Goal: Navigation & Orientation: Find specific page/section

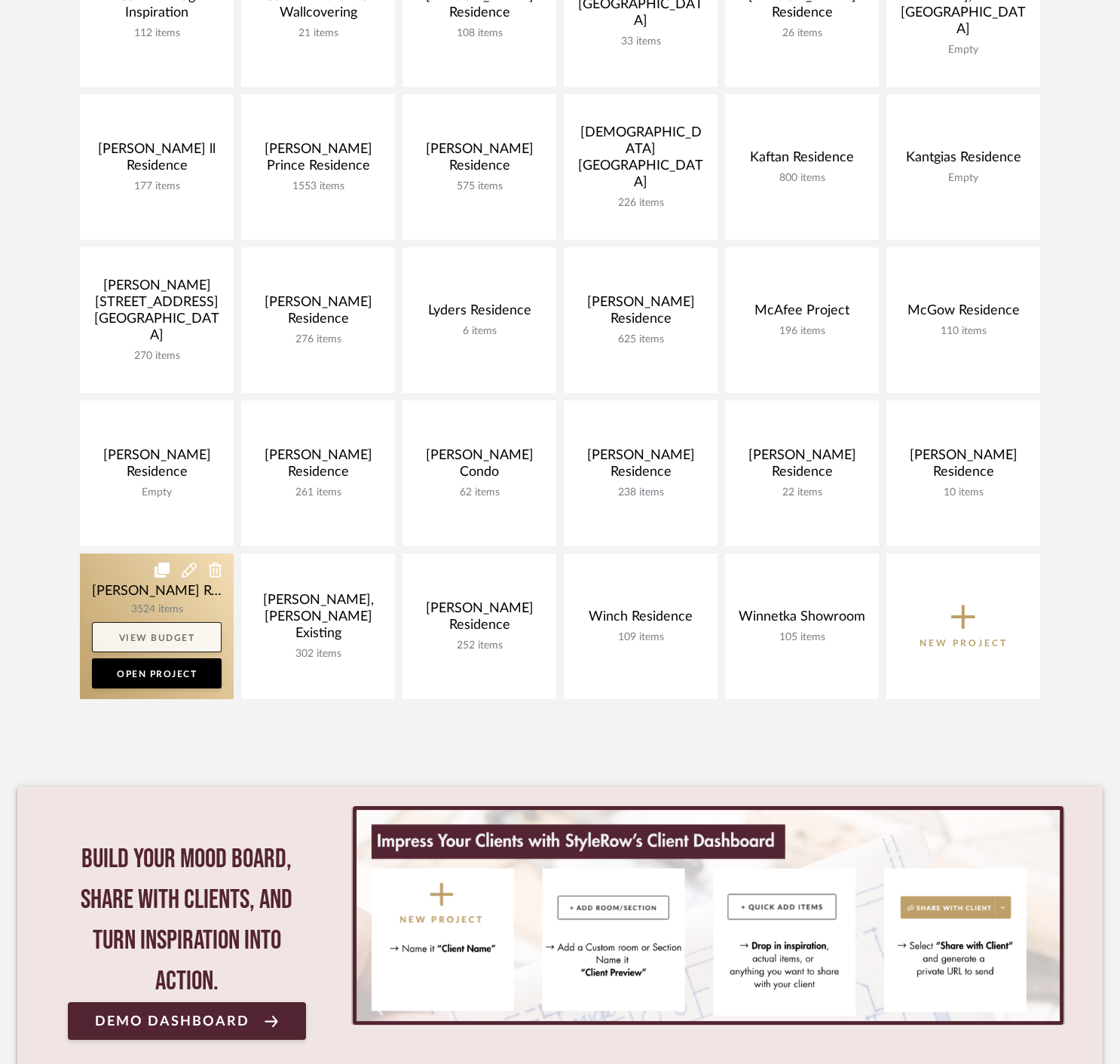
scroll to position [418, 0]
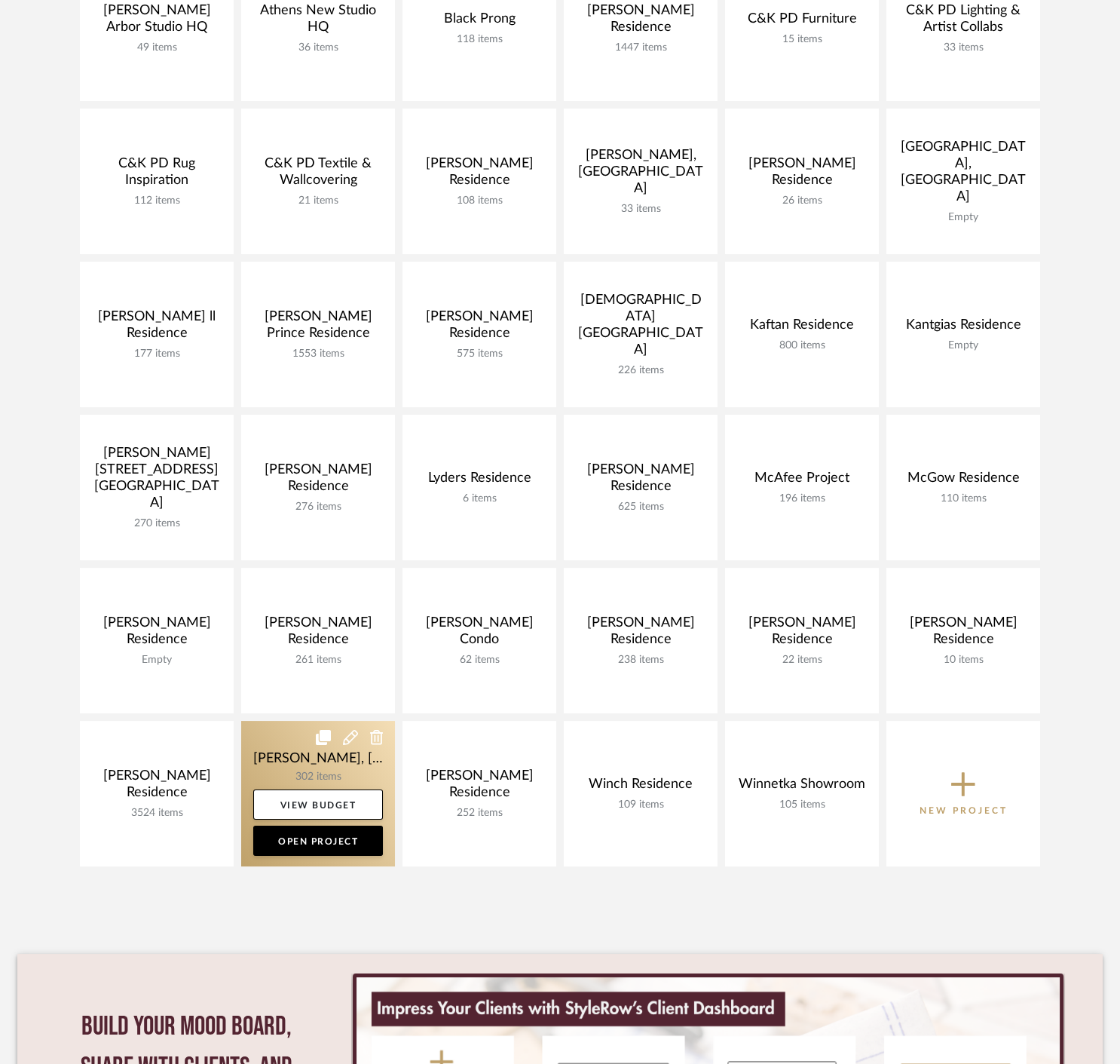
click at [279, 753] on link at bounding box center [318, 793] width 154 height 145
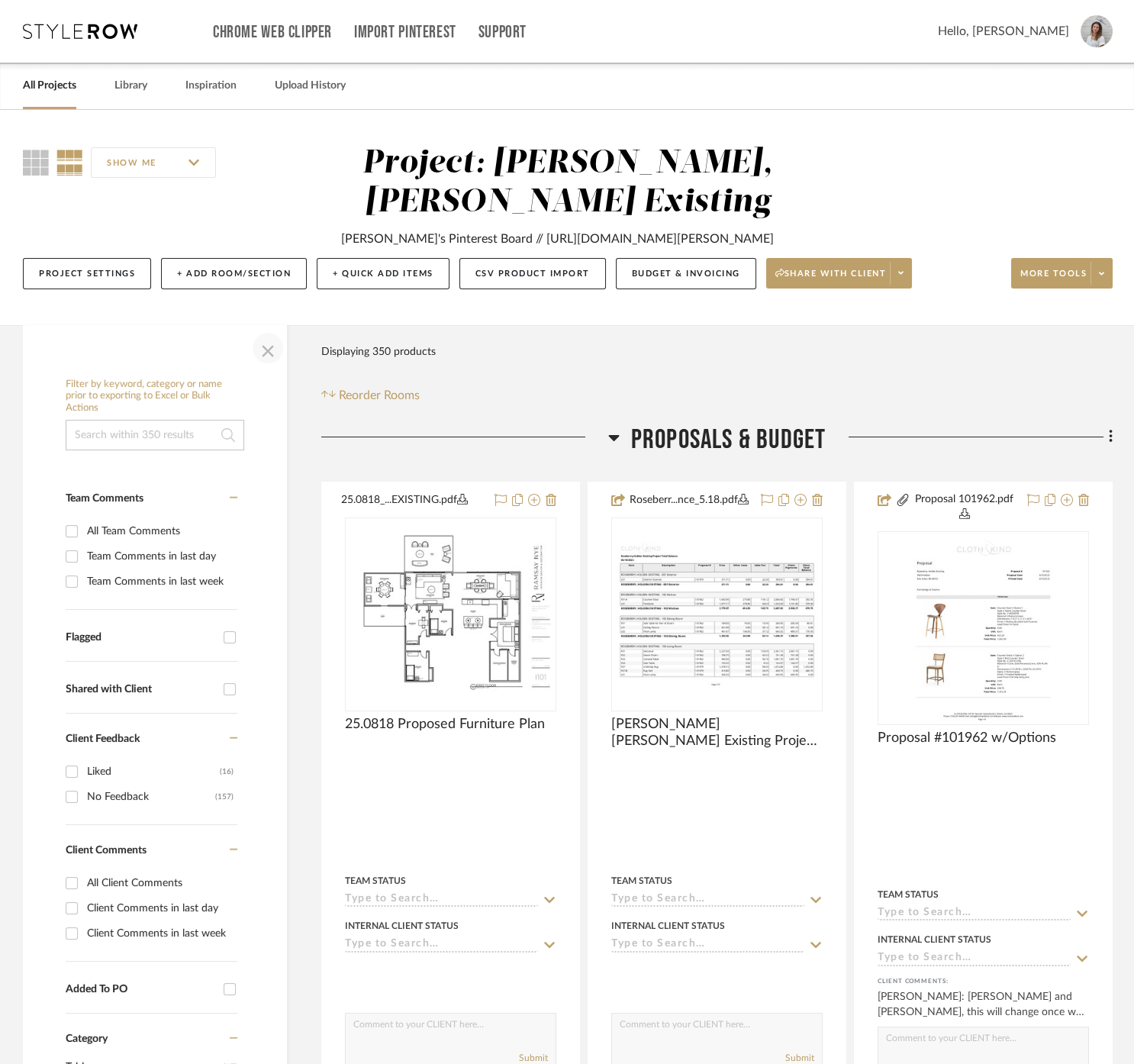
click at [270, 354] on span "button" at bounding box center [268, 348] width 37 height 37
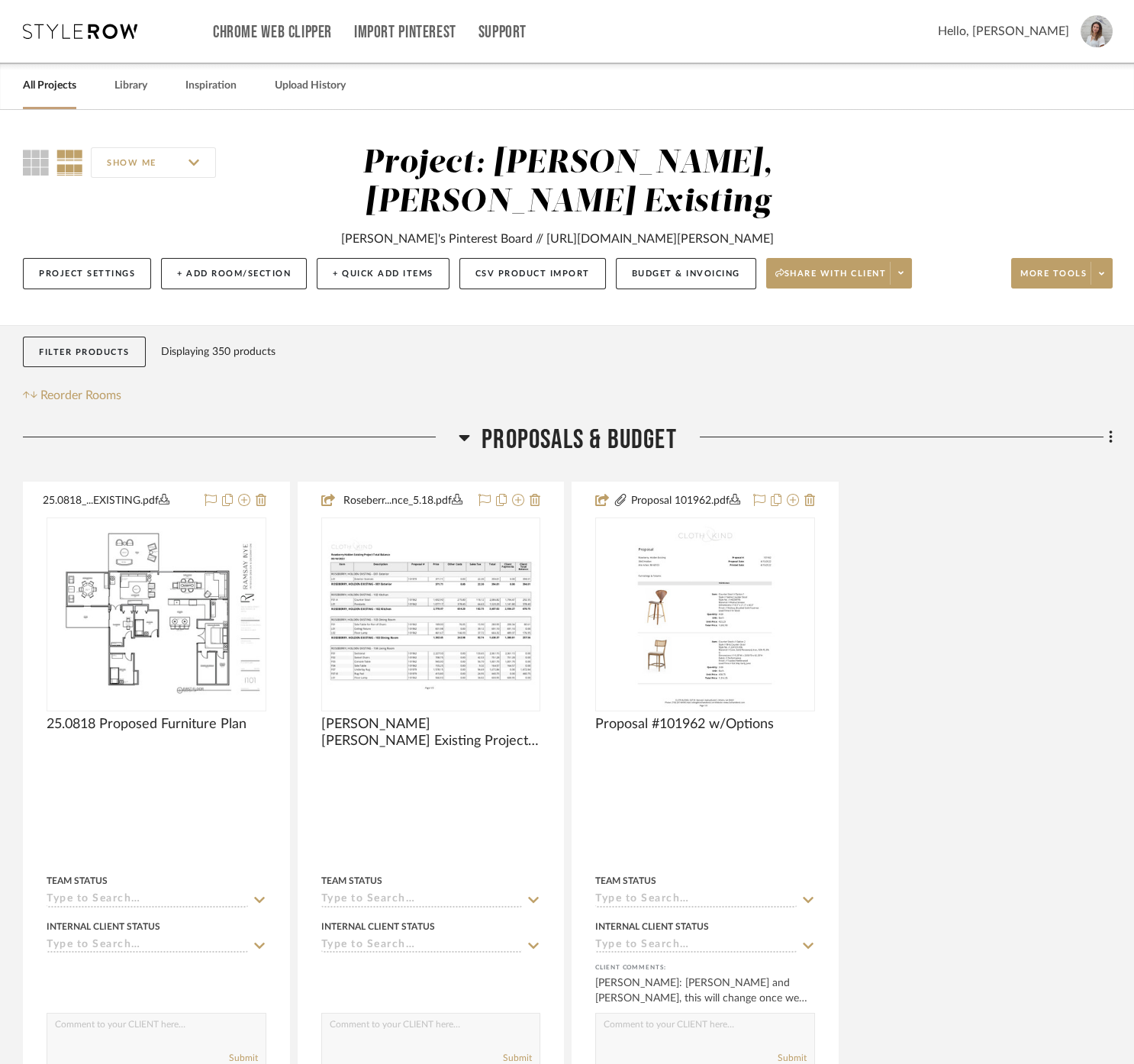
click at [523, 425] on span "Proposals & Budget" at bounding box center [579, 440] width 195 height 33
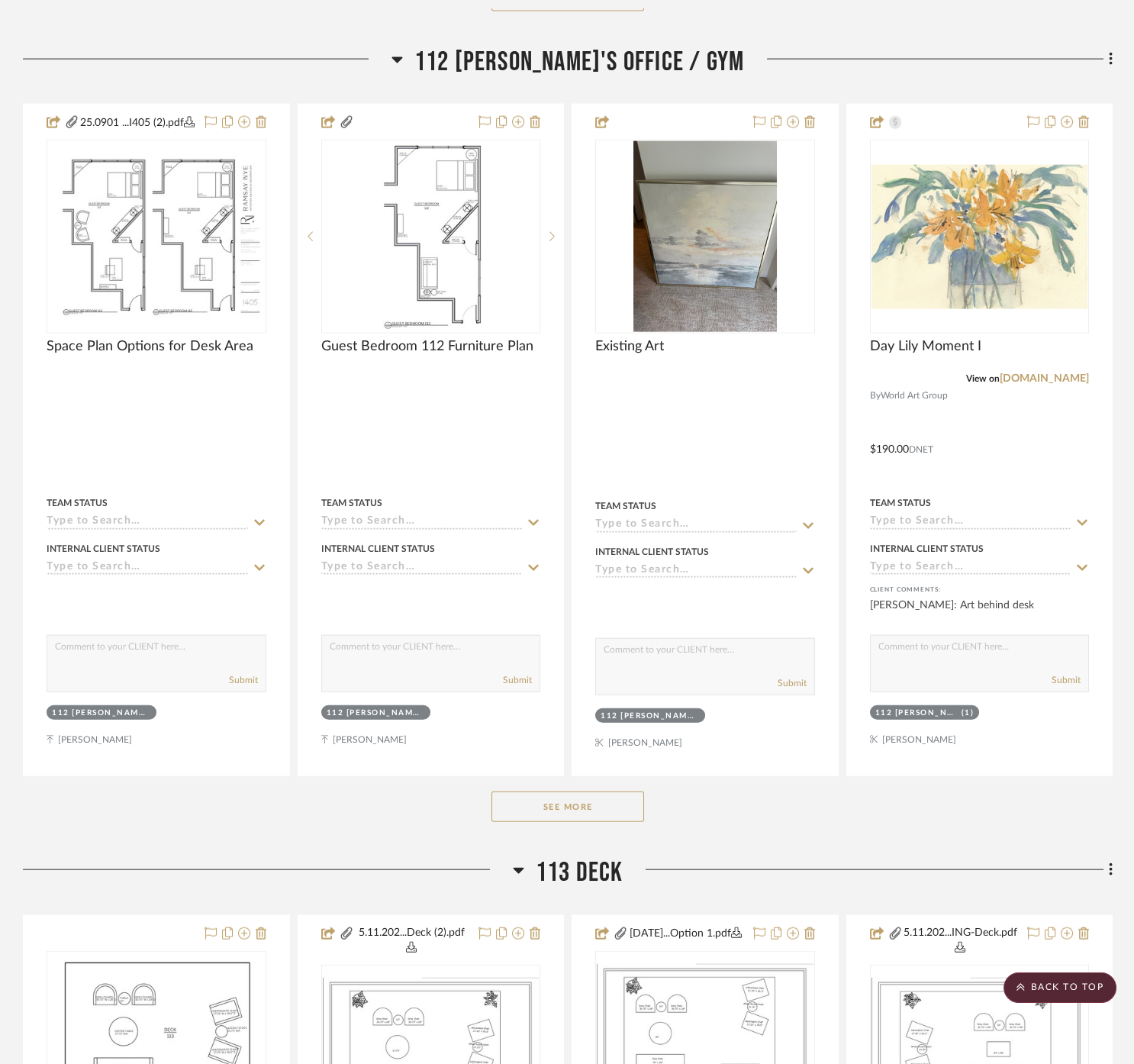
scroll to position [9582, 0]
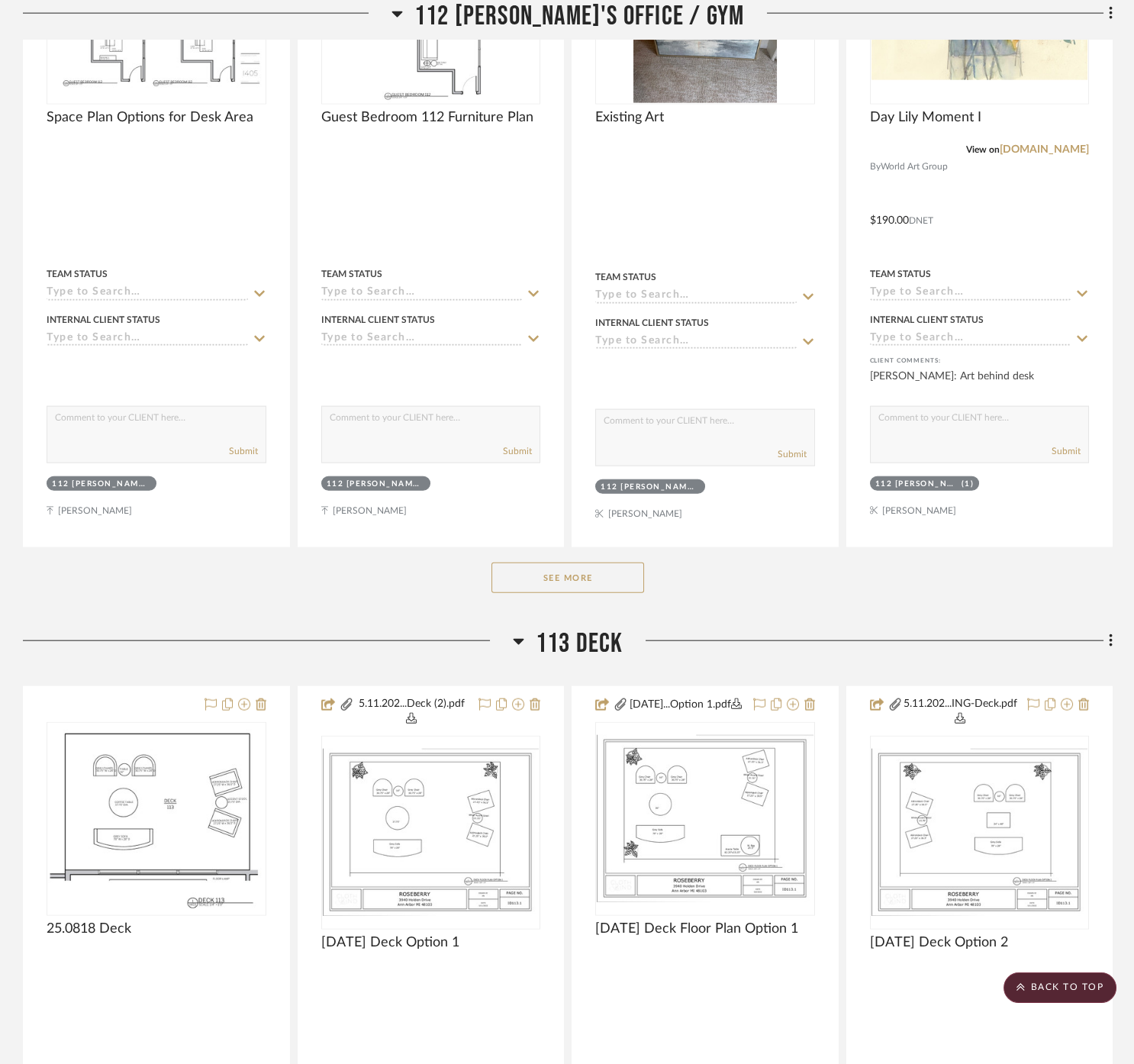
click at [588, 568] on button "See More" at bounding box center [568, 578] width 153 height 31
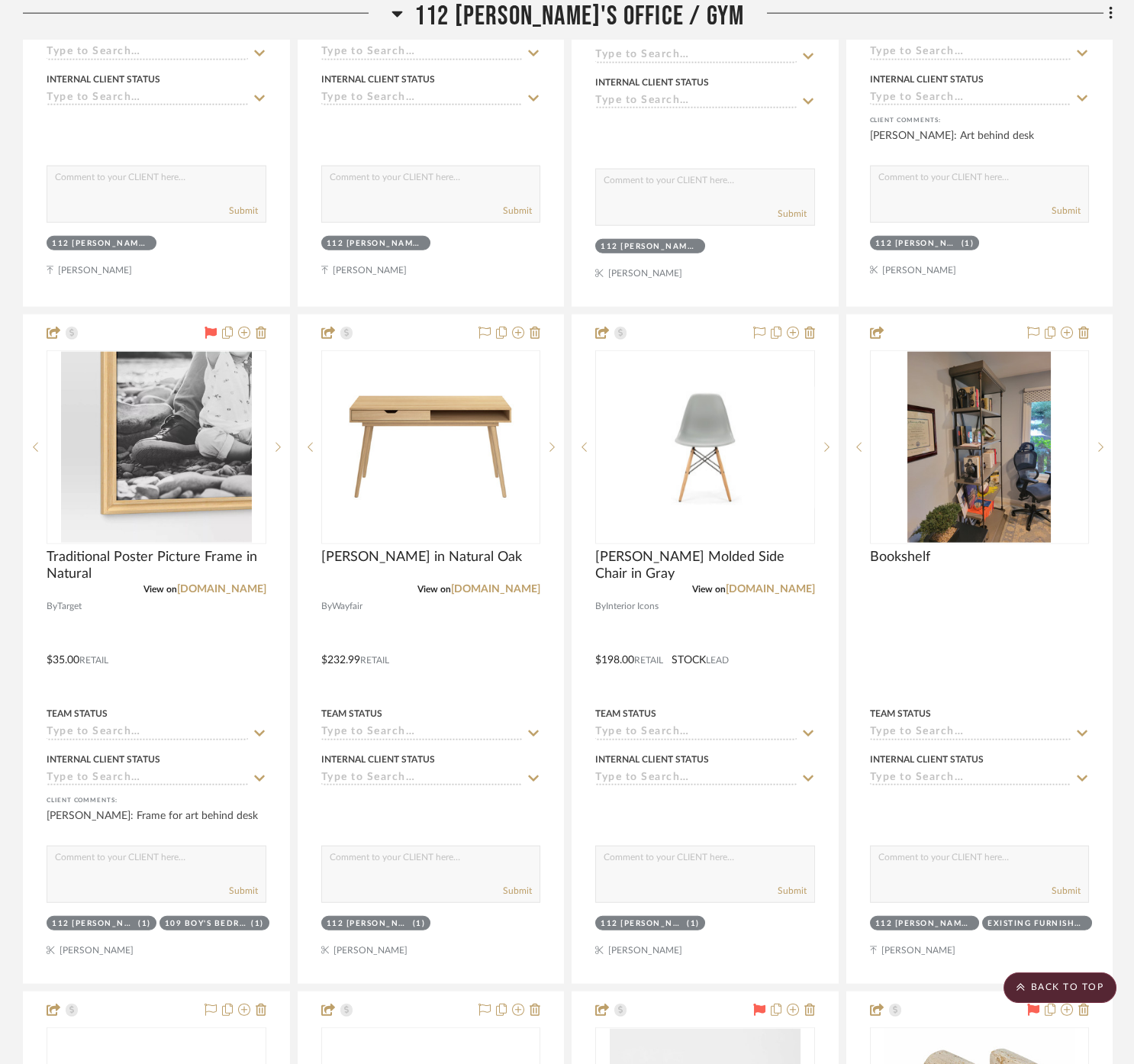
scroll to position [9922, 0]
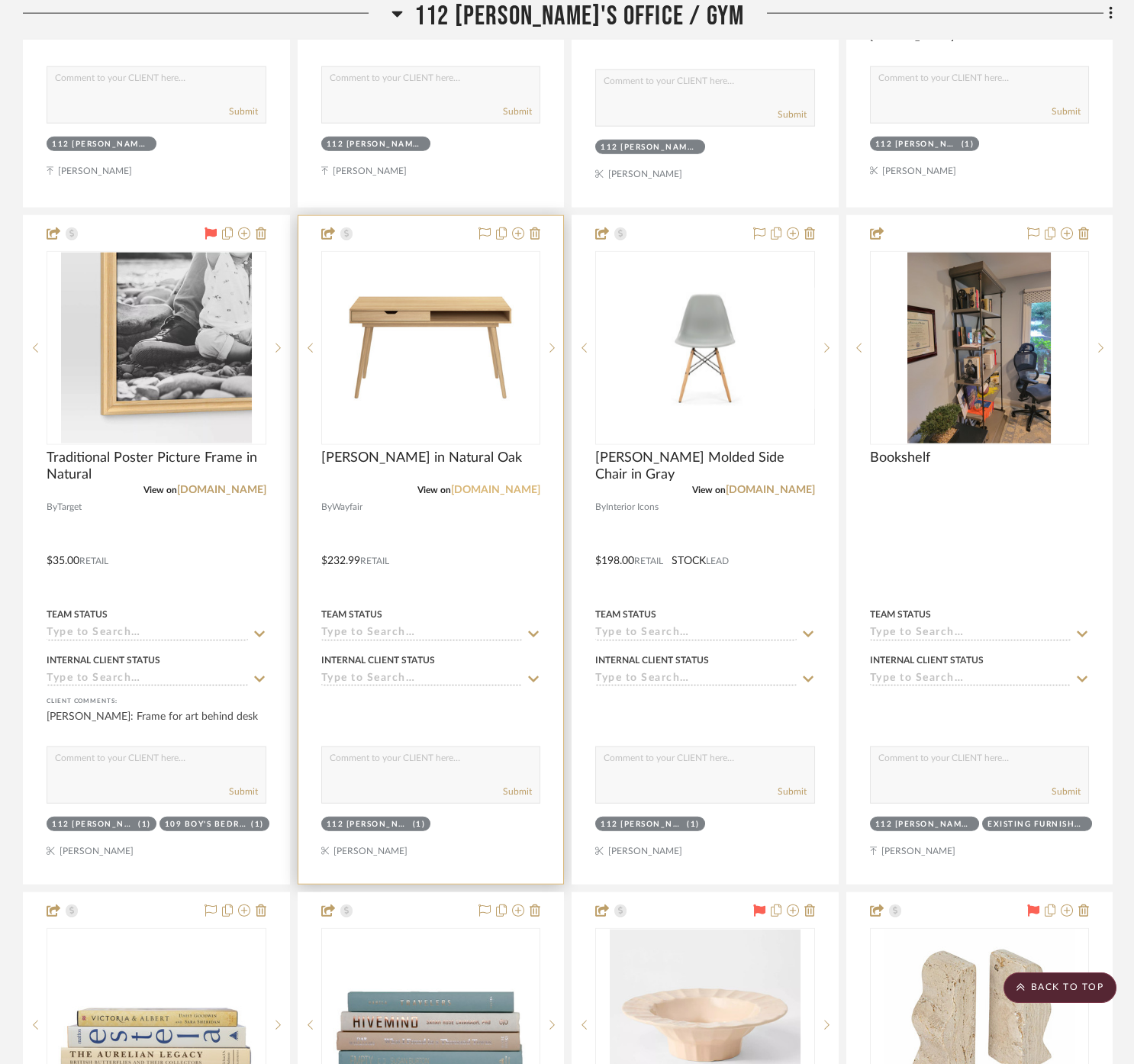
click at [496, 485] on link "[DOMAIN_NAME]" at bounding box center [495, 489] width 89 height 10
click at [493, 585] on div at bounding box center [431, 550] width 265 height 668
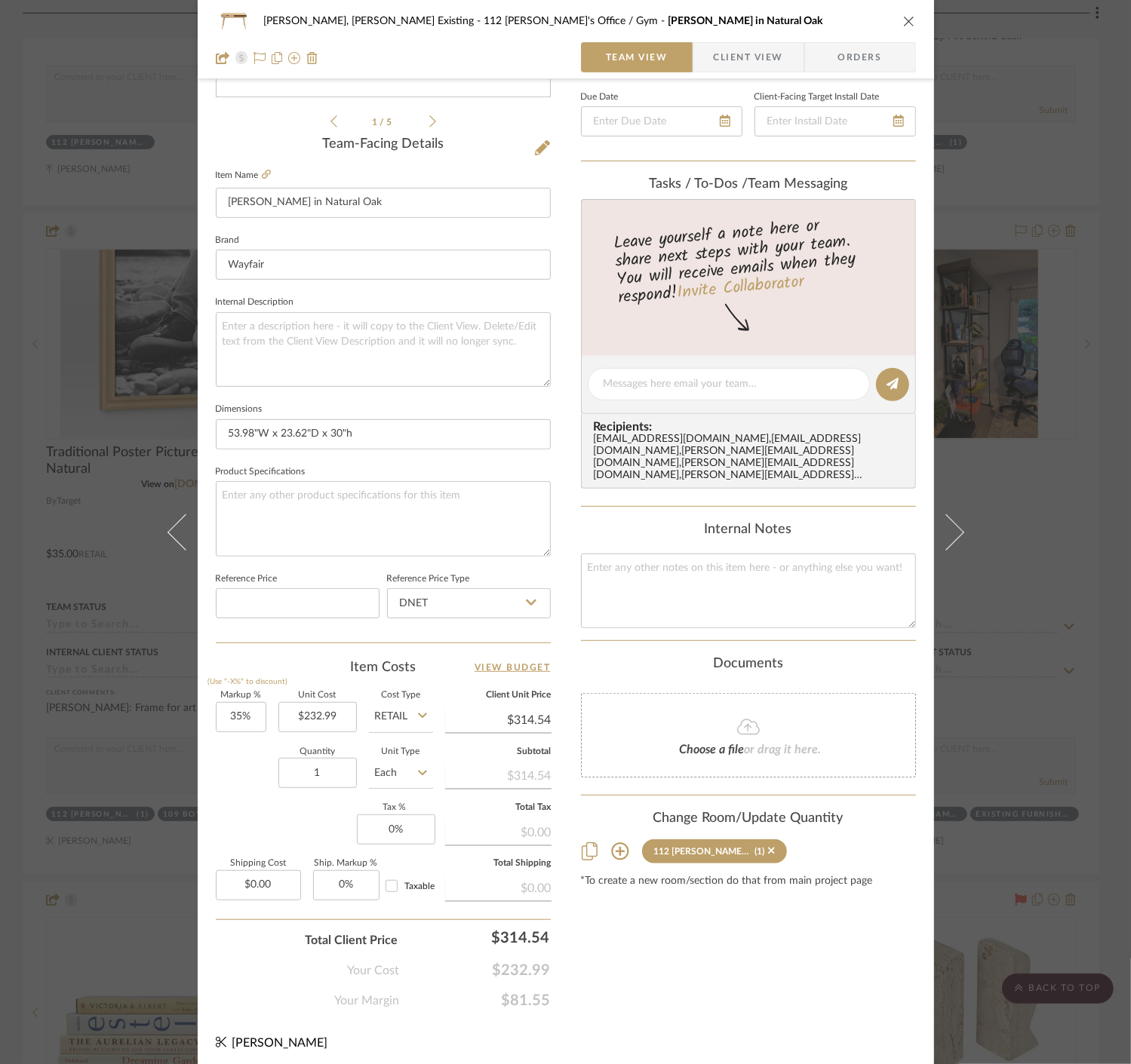
scroll to position [167, 0]
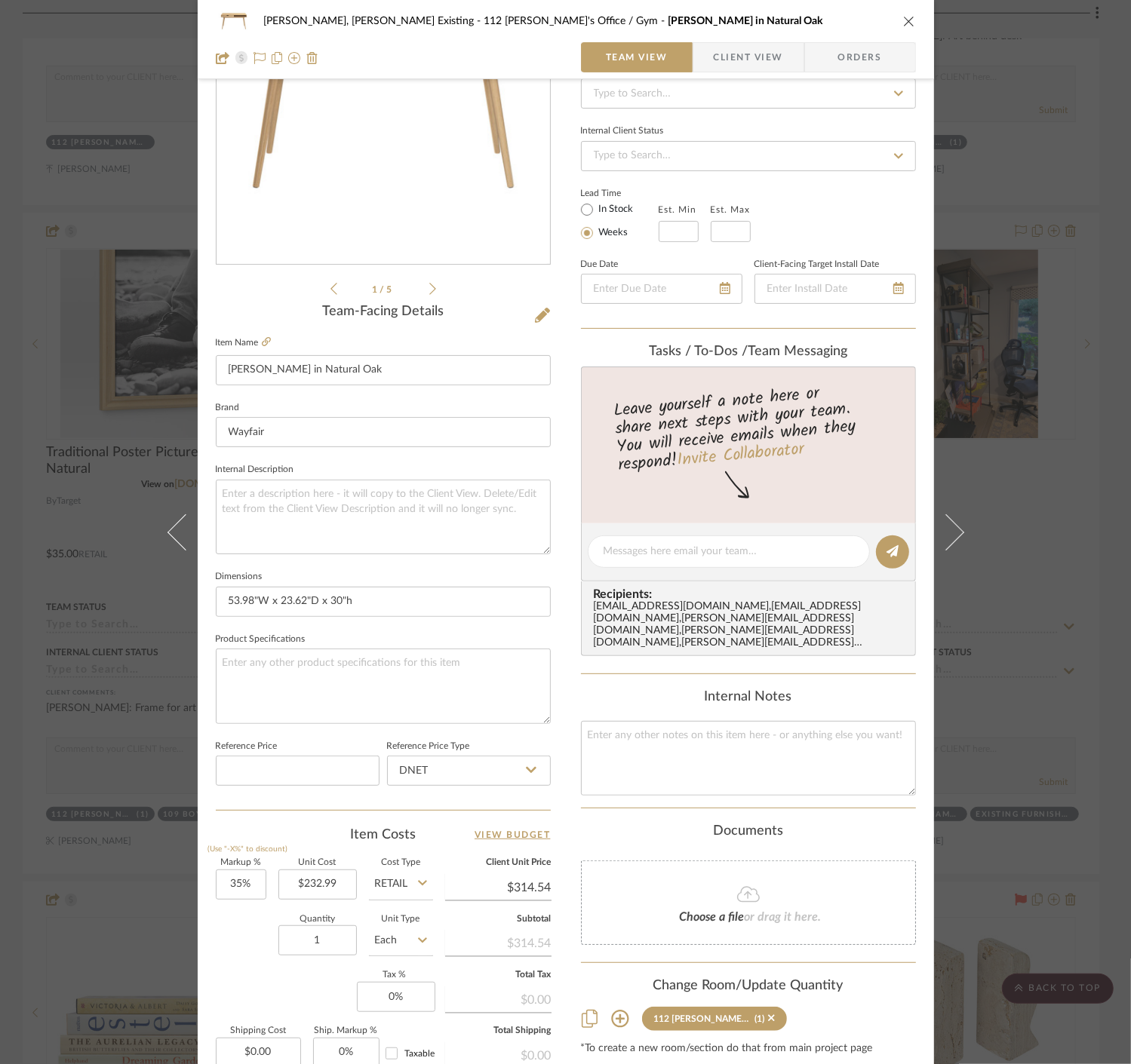
click at [101, 752] on div "[PERSON_NAME], [PERSON_NAME] Existing 112 [PERSON_NAME]'s Office / Gym Kaionna …" at bounding box center [566, 532] width 1131 height 1064
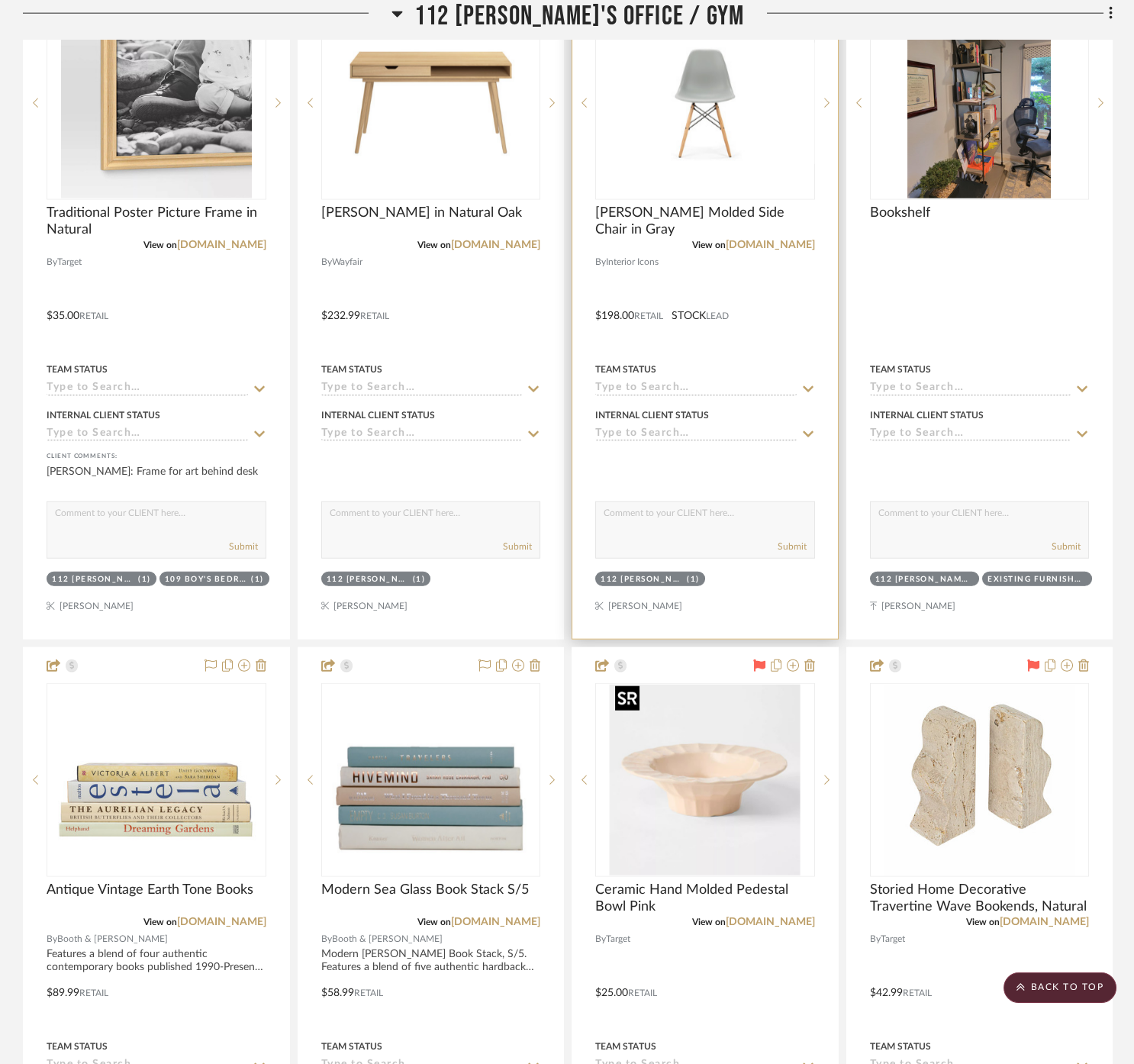
scroll to position [10091, 0]
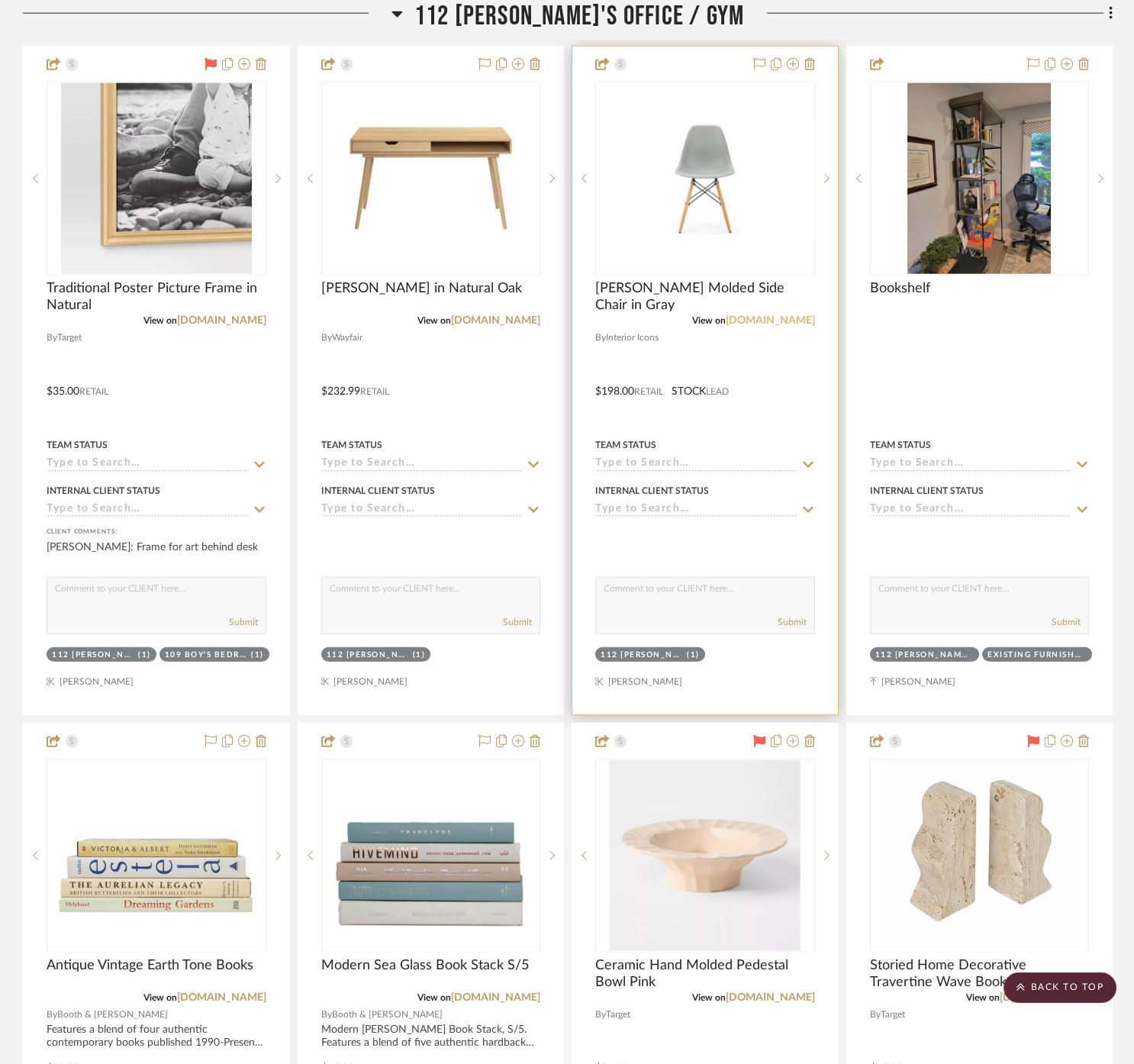
click at [787, 321] on link "[DOMAIN_NAME]" at bounding box center [770, 320] width 89 height 10
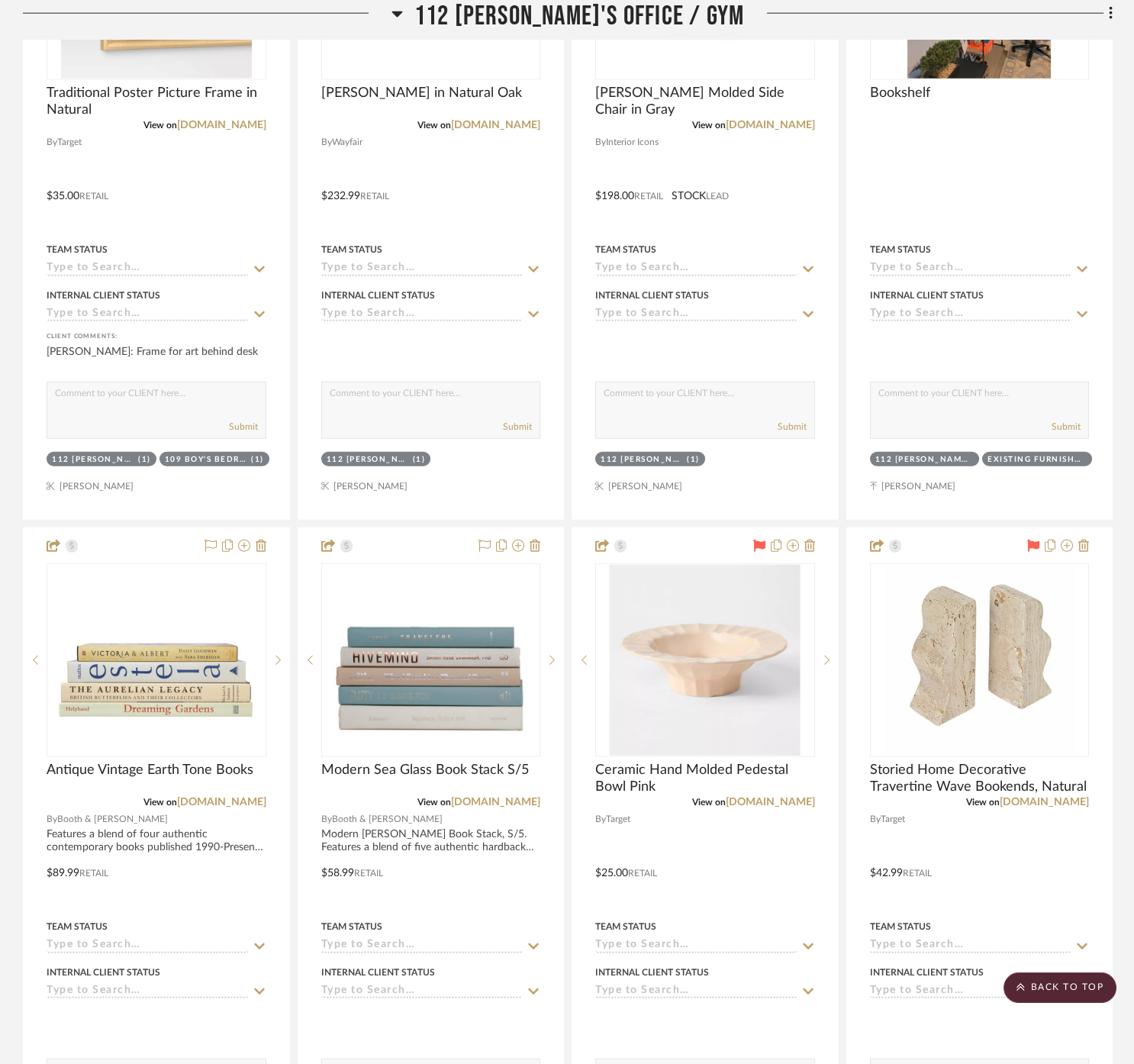
scroll to position [10429, 0]
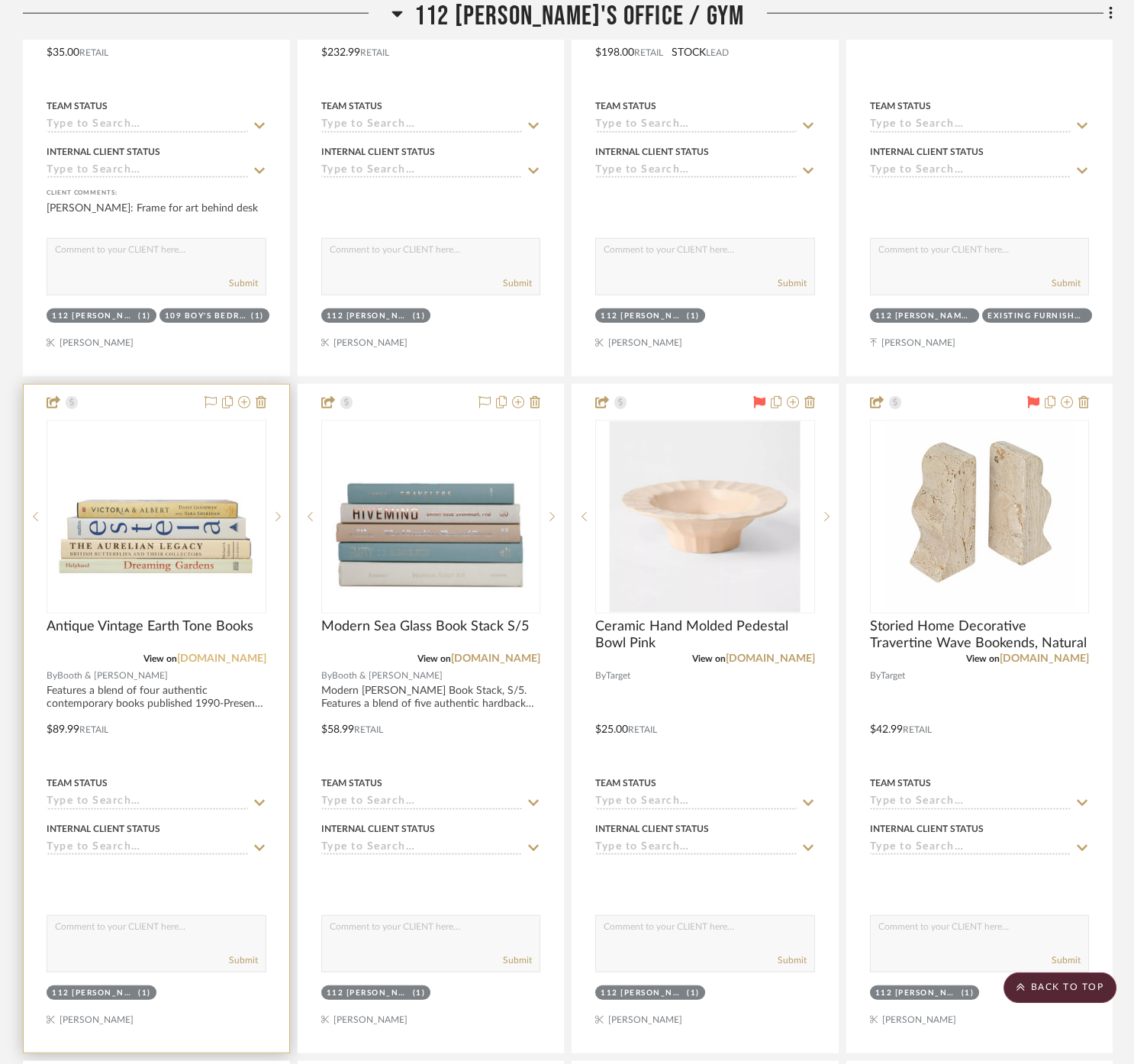
click at [203, 653] on link "[DOMAIN_NAME]" at bounding box center [221, 658] width 89 height 10
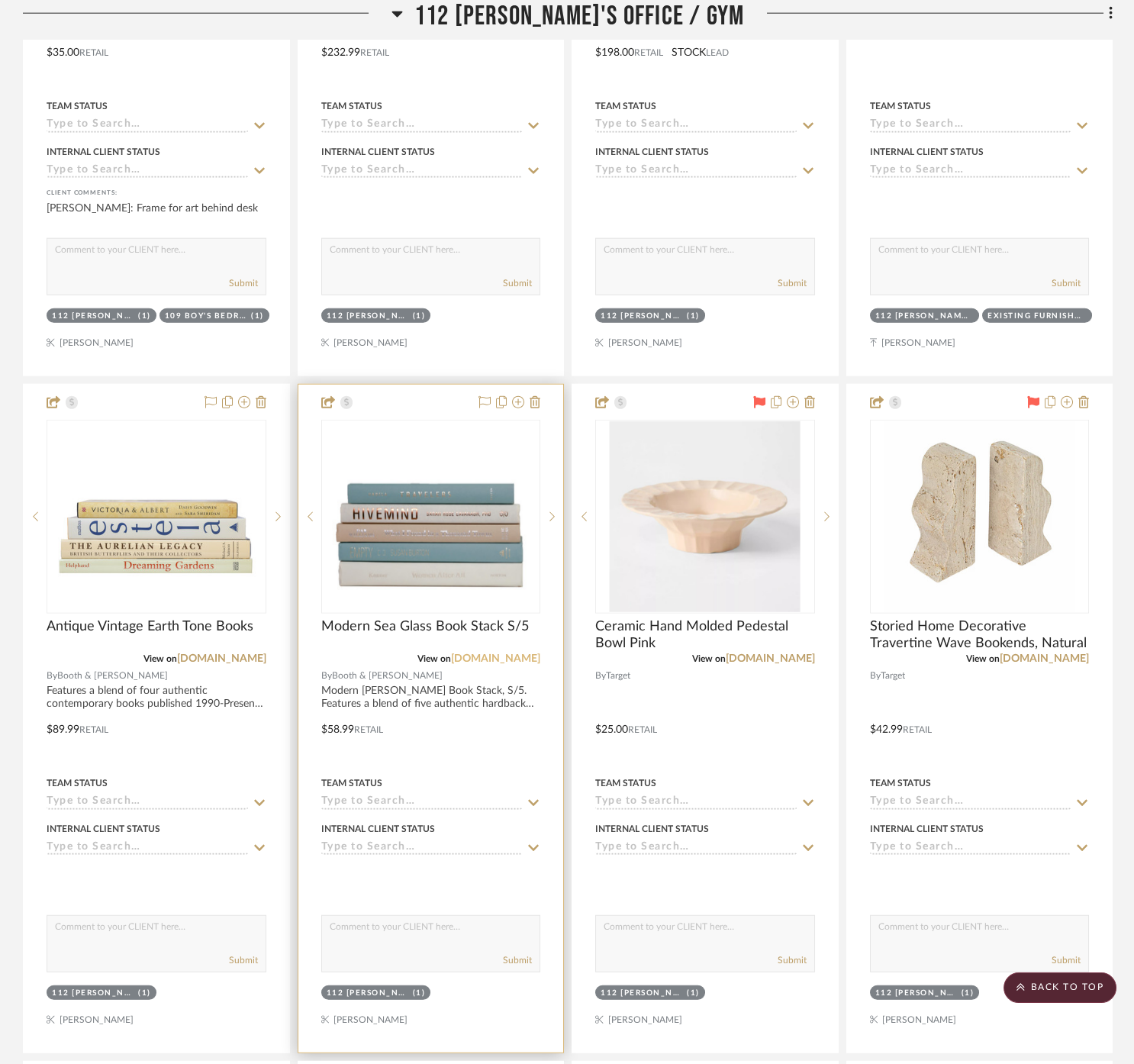
click at [475, 653] on link "[DOMAIN_NAME]" at bounding box center [495, 658] width 89 height 10
